Goal: Information Seeking & Learning: Learn about a topic

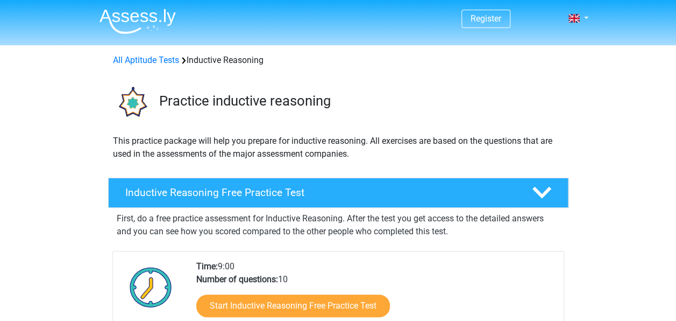
click at [315, 287] on div "Start Inductive Reasoning Free Practice Test" at bounding box center [375, 308] width 359 height 44
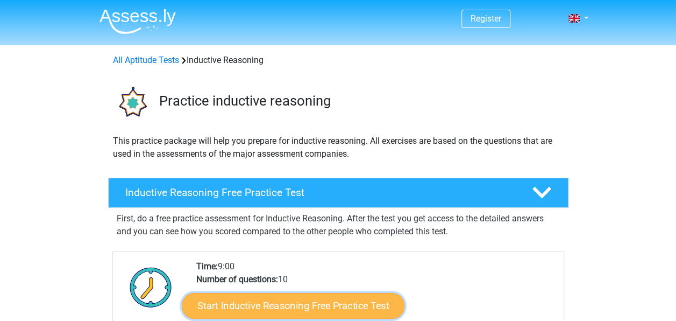
click at [297, 304] on link "Start Inductive Reasoning Free Practice Test" at bounding box center [293, 305] width 223 height 26
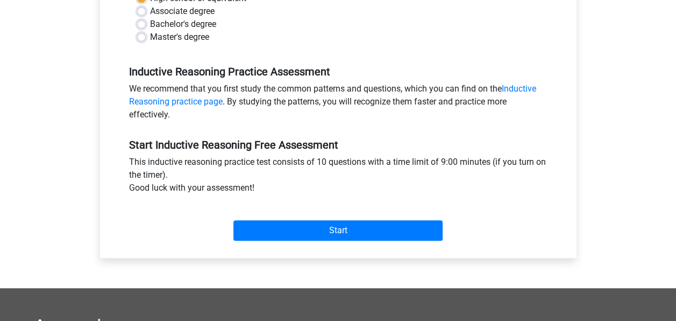
scroll to position [275, 0]
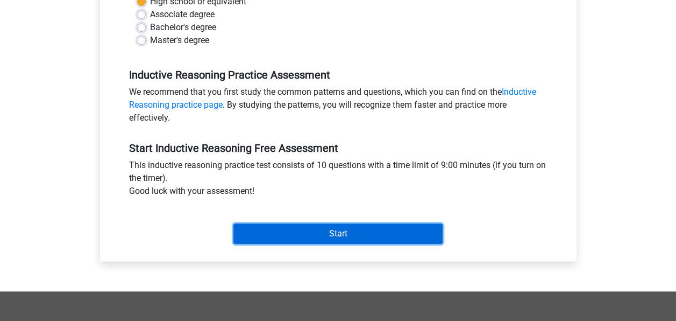
click at [361, 235] on input "Start" at bounding box center [337, 233] width 209 height 20
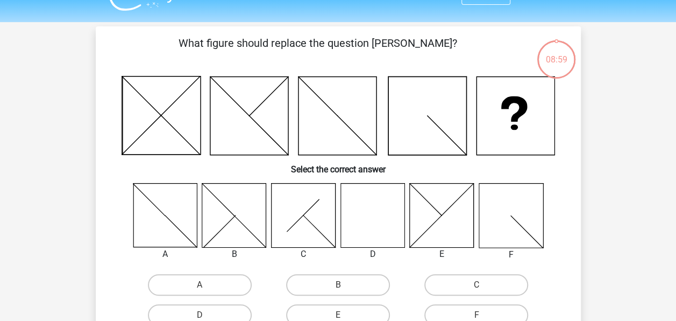
scroll to position [39, 0]
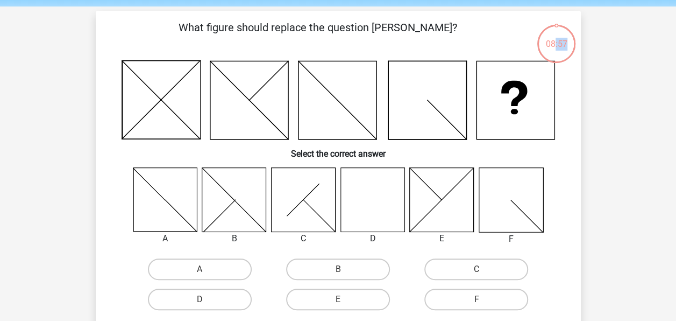
drag, startPoint x: 556, startPoint y: 25, endPoint x: 573, endPoint y: 34, distance: 19.7
click at [573, 34] on div "08:57" at bounding box center [556, 37] width 40 height 27
drag, startPoint x: 573, startPoint y: 34, endPoint x: 490, endPoint y: 47, distance: 84.4
click at [490, 47] on p "What figure should replace the question mark?" at bounding box center [318, 35] width 410 height 32
click at [169, 294] on label "D" at bounding box center [200, 299] width 104 height 22
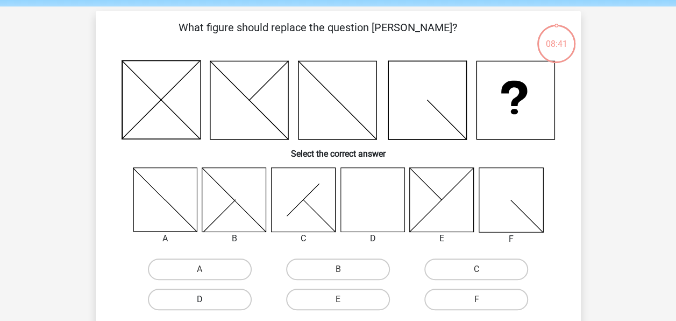
click at [200, 299] on input "D" at bounding box center [203, 302] width 7 height 7
radio input "true"
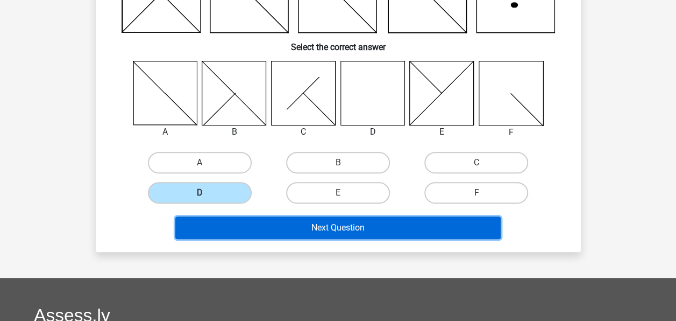
click at [422, 233] on button "Next Question" at bounding box center [337, 227] width 325 height 23
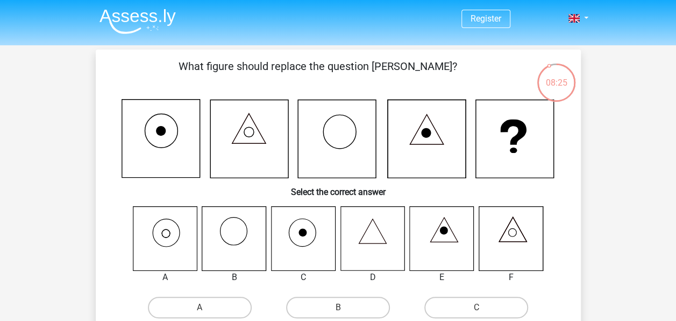
scroll to position [49, 0]
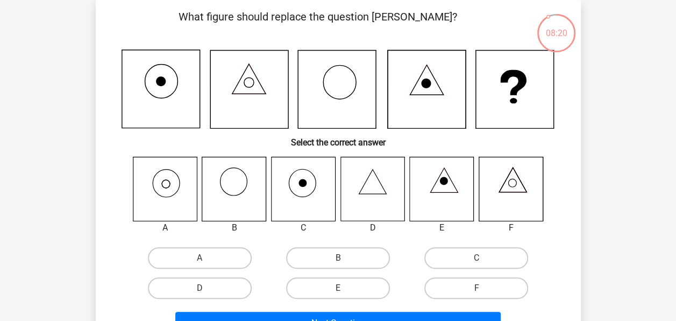
click at [164, 244] on div "A" at bounding box center [200, 258] width 138 height 30
click at [160, 260] on label "A" at bounding box center [200, 258] width 104 height 22
click at [200, 260] on input "A" at bounding box center [203, 261] width 7 height 7
radio input "true"
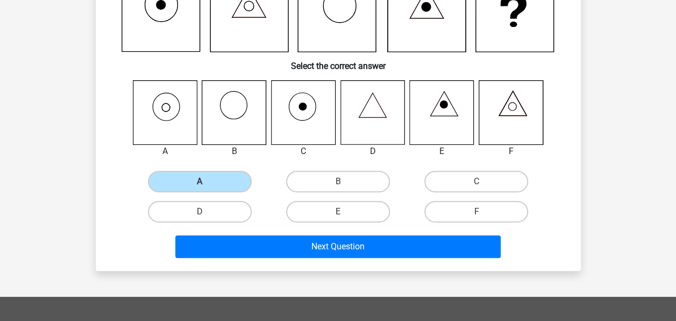
scroll to position [133, 0]
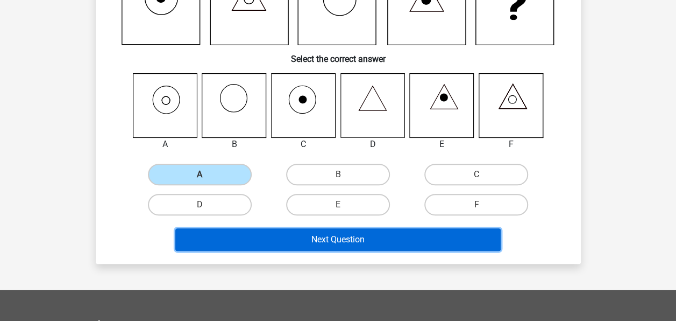
click at [288, 242] on button "Next Question" at bounding box center [337, 239] width 325 height 23
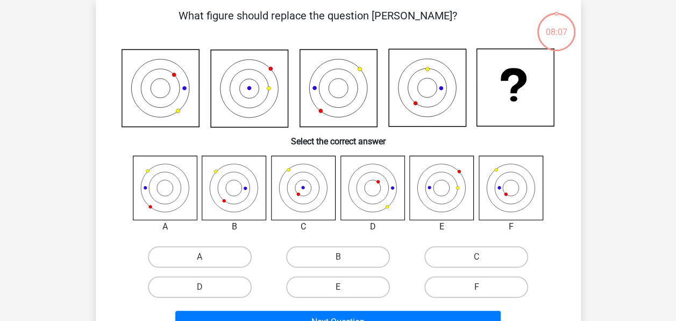
scroll to position [49, 0]
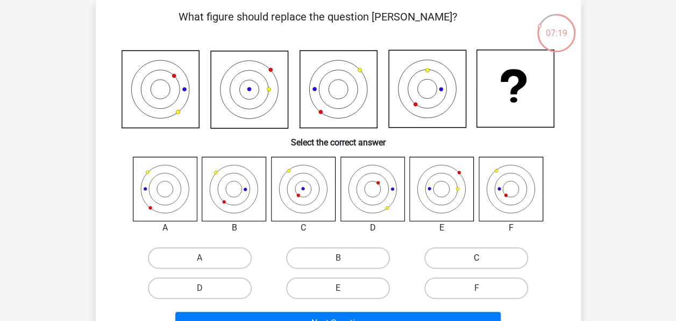
click at [520, 253] on label "C" at bounding box center [476, 258] width 104 height 22
click at [484, 258] on input "C" at bounding box center [480, 261] width 7 height 7
radio input "true"
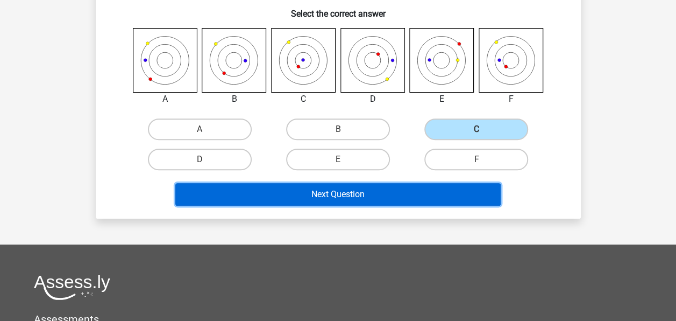
click at [463, 188] on button "Next Question" at bounding box center [337, 194] width 325 height 23
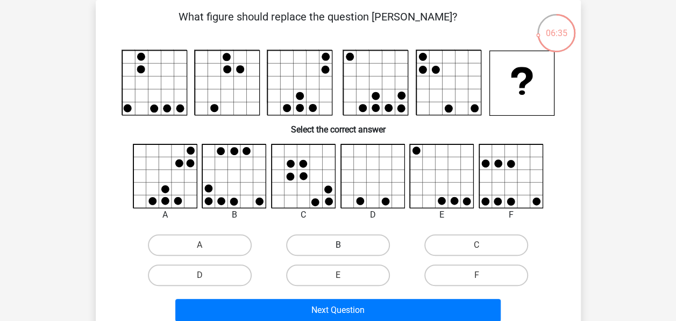
click at [328, 241] on label "B" at bounding box center [338, 245] width 104 height 22
click at [338, 245] on input "B" at bounding box center [341, 248] width 7 height 7
radio input "true"
click at [313, 297] on div "Next Question" at bounding box center [338, 308] width 451 height 36
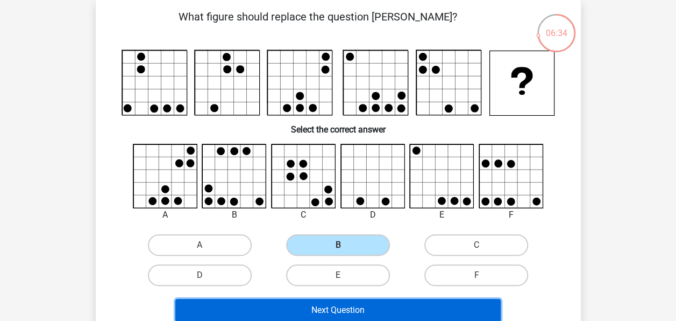
click at [306, 307] on button "Next Question" at bounding box center [337, 310] width 325 height 23
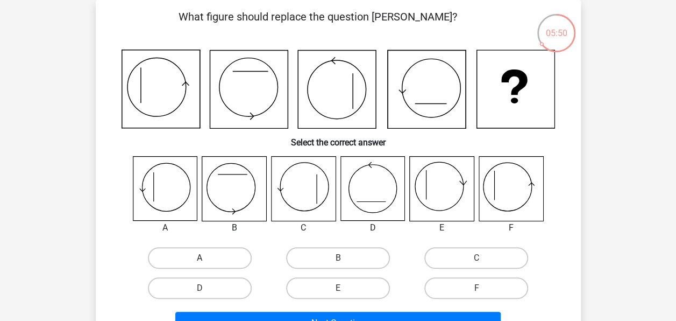
click at [197, 254] on label "A" at bounding box center [200, 258] width 104 height 22
click at [200, 258] on input "A" at bounding box center [203, 261] width 7 height 7
radio input "true"
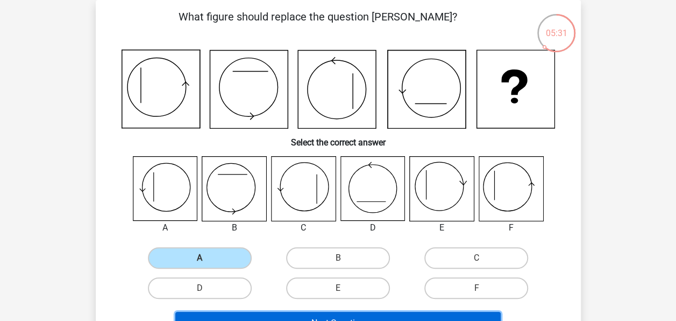
click at [239, 311] on button "Next Question" at bounding box center [337, 322] width 325 height 23
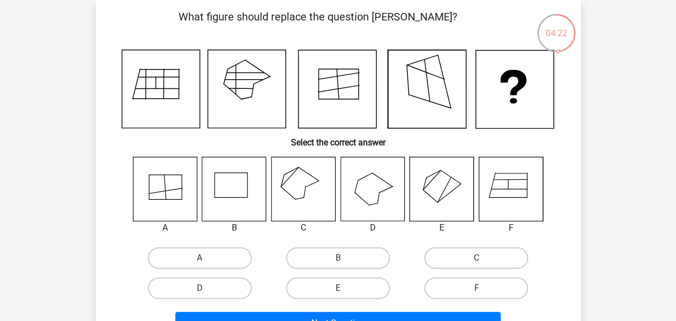
click at [303, 176] on icon at bounding box center [303, 189] width 64 height 64
click at [496, 254] on label "C" at bounding box center [476, 258] width 104 height 22
click at [484, 258] on input "C" at bounding box center [480, 261] width 7 height 7
radio input "true"
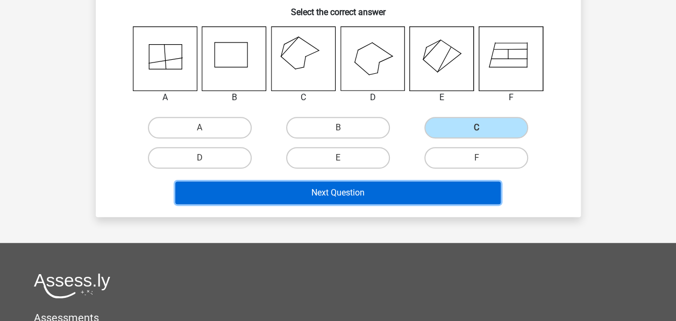
click at [425, 187] on button "Next Question" at bounding box center [337, 192] width 325 height 23
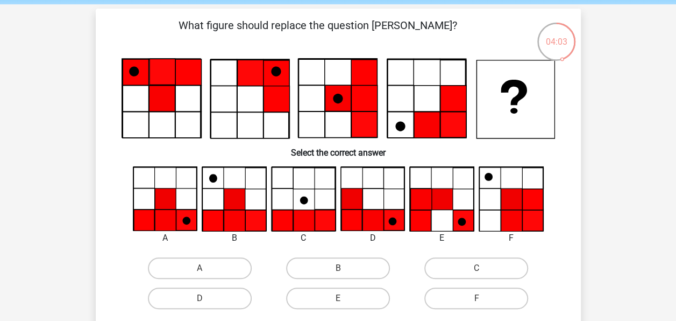
scroll to position [33, 0]
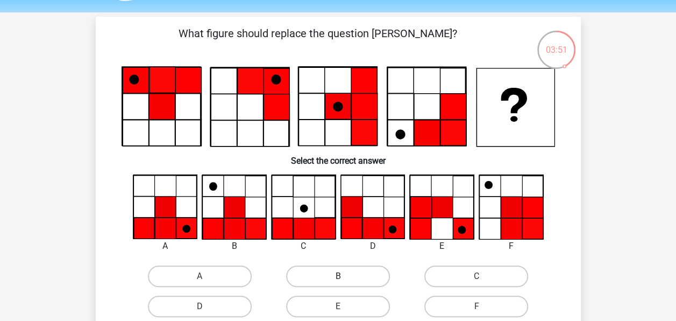
click at [344, 270] on label "B" at bounding box center [338, 276] width 104 height 22
click at [344, 276] on input "B" at bounding box center [341, 279] width 7 height 7
radio input "true"
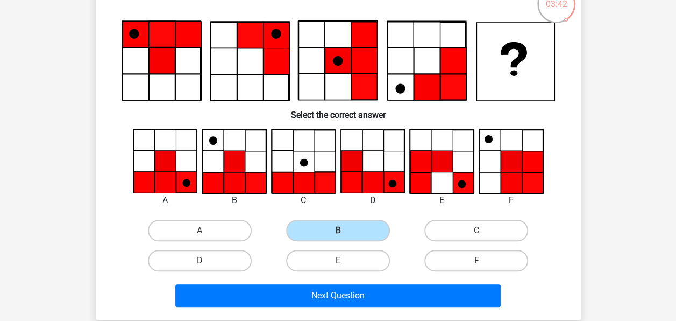
scroll to position [82, 0]
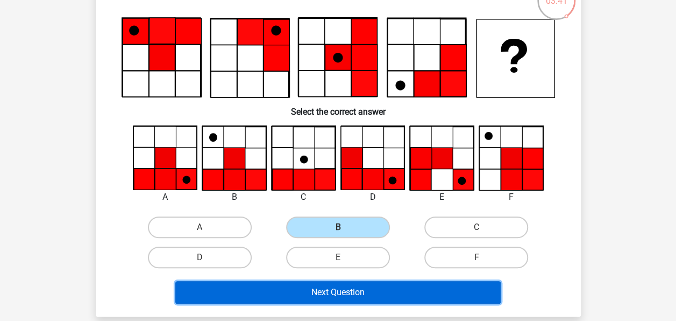
click at [285, 290] on button "Next Question" at bounding box center [337, 292] width 325 height 23
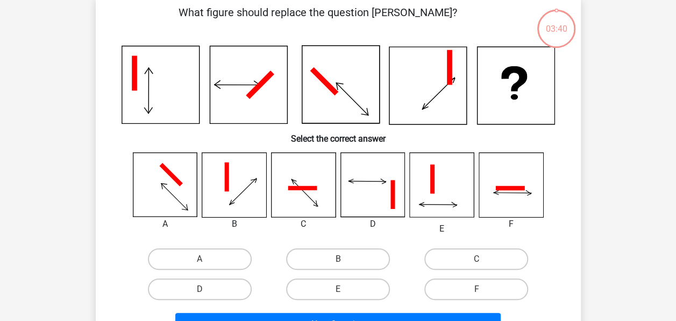
scroll to position [49, 0]
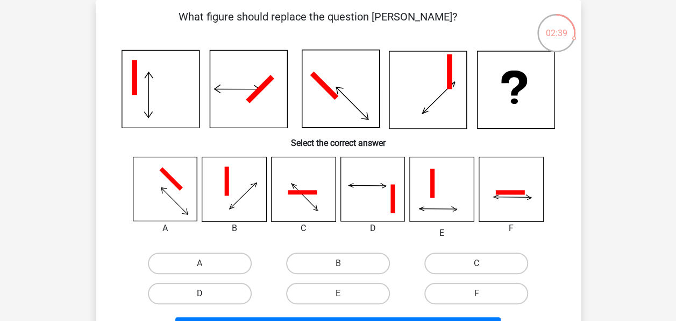
click at [190, 294] on label "D" at bounding box center [200, 293] width 104 height 22
click at [200, 294] on input "D" at bounding box center [203, 296] width 7 height 7
radio input "true"
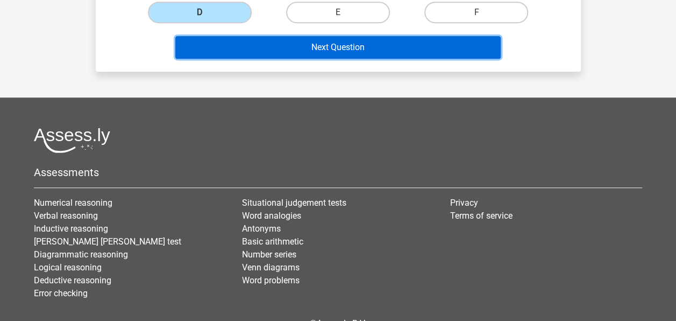
click at [410, 49] on button "Next Question" at bounding box center [337, 47] width 325 height 23
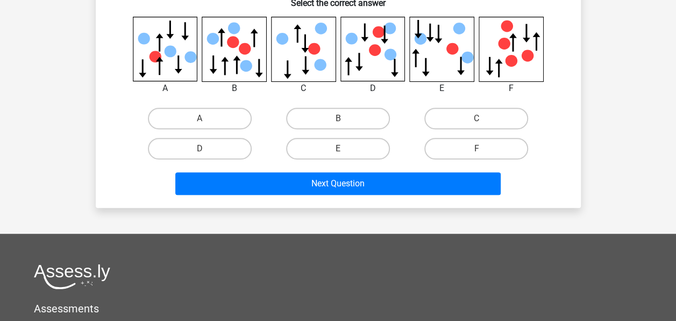
scroll to position [49, 0]
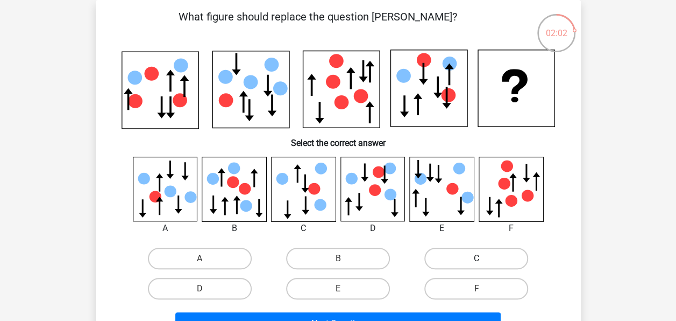
click at [450, 254] on label "C" at bounding box center [476, 258] width 104 height 22
click at [477, 258] on input "C" at bounding box center [480, 261] width 7 height 7
radio input "true"
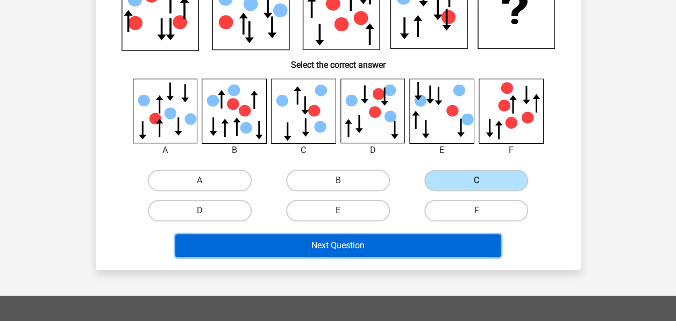
click at [420, 242] on button "Next Question" at bounding box center [337, 245] width 325 height 23
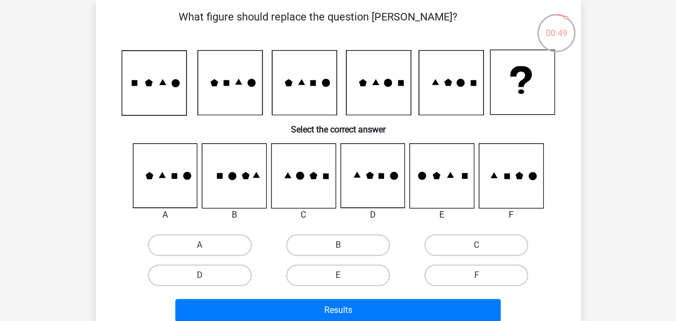
click at [507, 286] on div "F" at bounding box center [476, 275] width 138 height 30
click at [478, 278] on input "F" at bounding box center [480, 278] width 7 height 7
radio input "true"
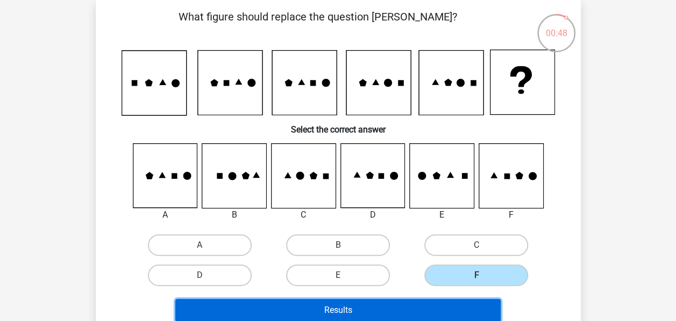
click at [422, 302] on button "Results" at bounding box center [337, 310] width 325 height 23
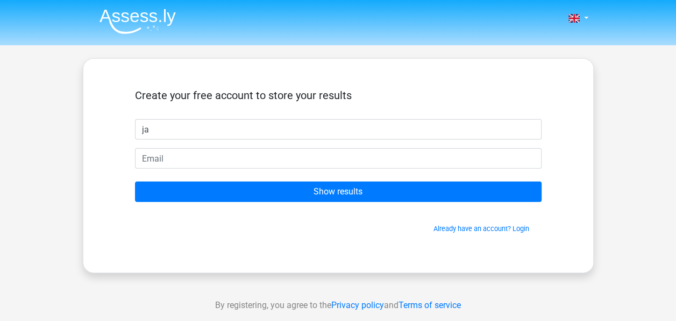
type input "j"
type input "n"
type input "haleema"
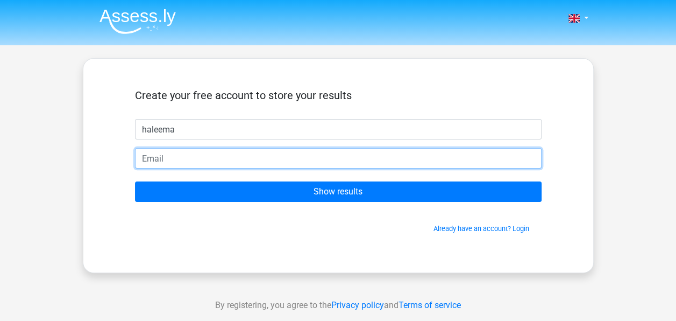
click at [345, 165] on input "email" at bounding box center [338, 158] width 407 height 20
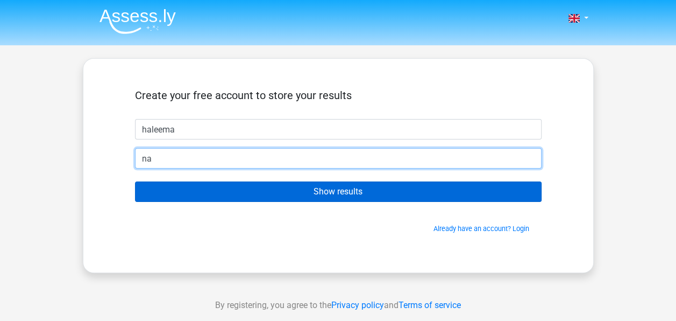
type input "[EMAIL_ADDRESS][DOMAIN_NAME]"
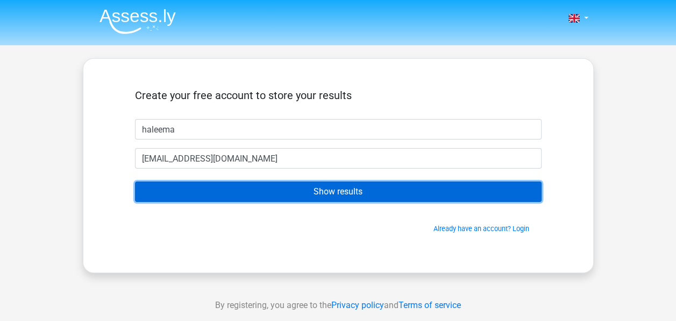
click at [281, 188] on input "Show results" at bounding box center [338, 191] width 407 height 20
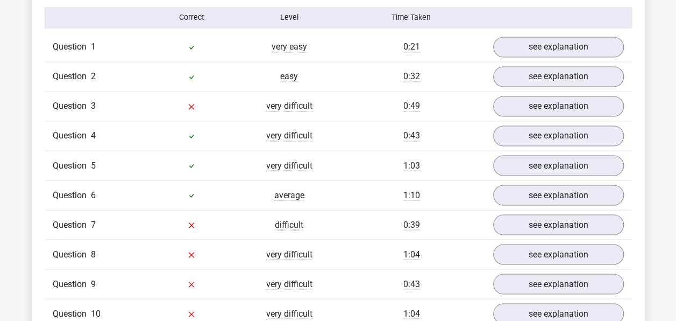
scroll to position [880, 0]
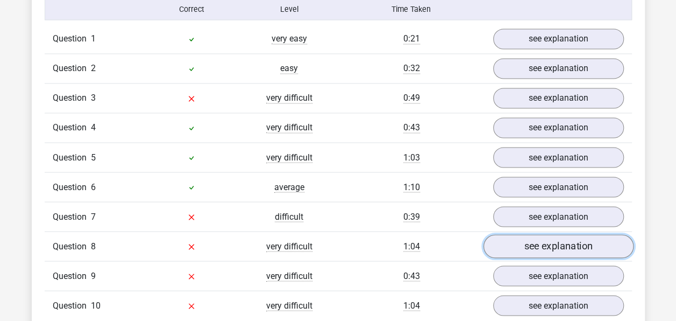
click at [539, 244] on link "see explanation" at bounding box center [558, 247] width 150 height 24
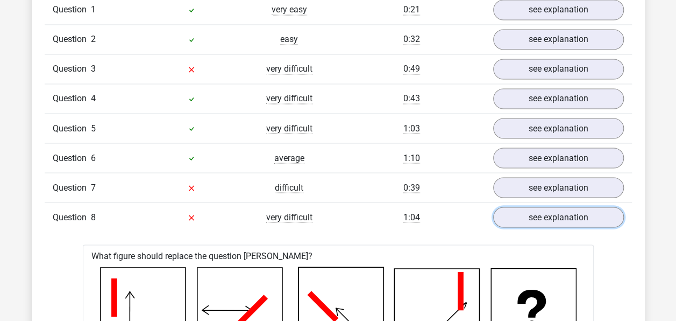
scroll to position [912, 0]
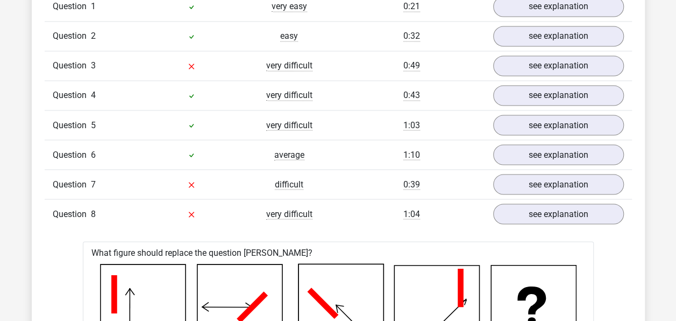
click at [294, 210] on span "very difficult" at bounding box center [289, 213] width 46 height 11
click at [542, 182] on link "see explanation" at bounding box center [558, 185] width 150 height 24
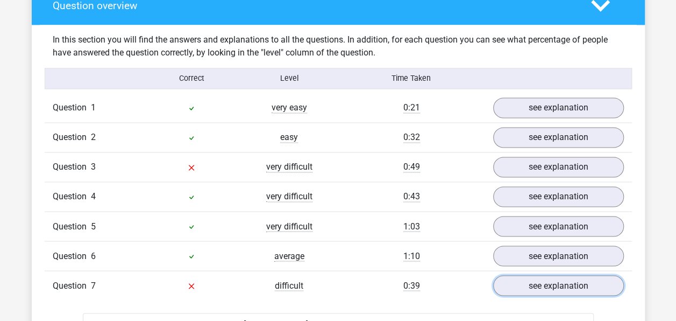
scroll to position [664, 0]
